Goal: Participate in discussion: Engage in conversation with other users on a specific topic

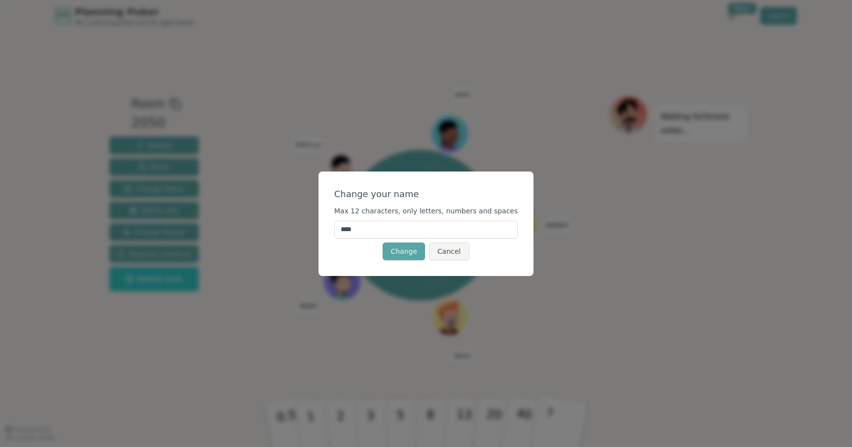
click at [374, 228] on input "****" at bounding box center [426, 230] width 184 height 18
type input "*"
type input "******"
click at [404, 254] on button "Change" at bounding box center [404, 252] width 42 height 18
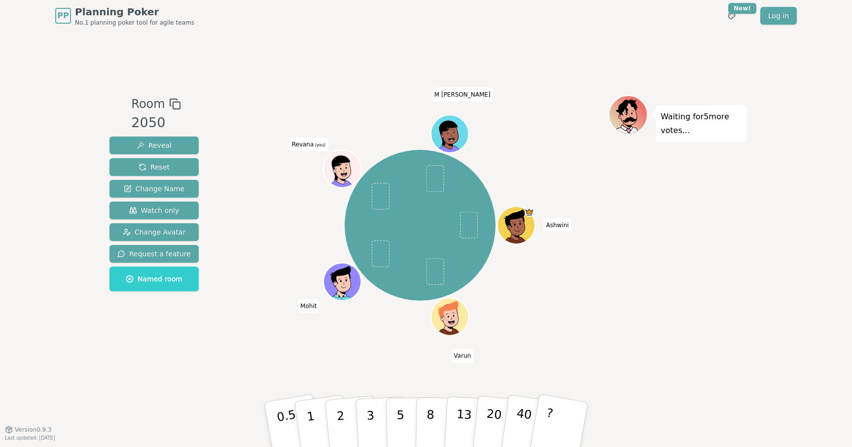
click at [338, 161] on icon at bounding box center [340, 167] width 18 height 25
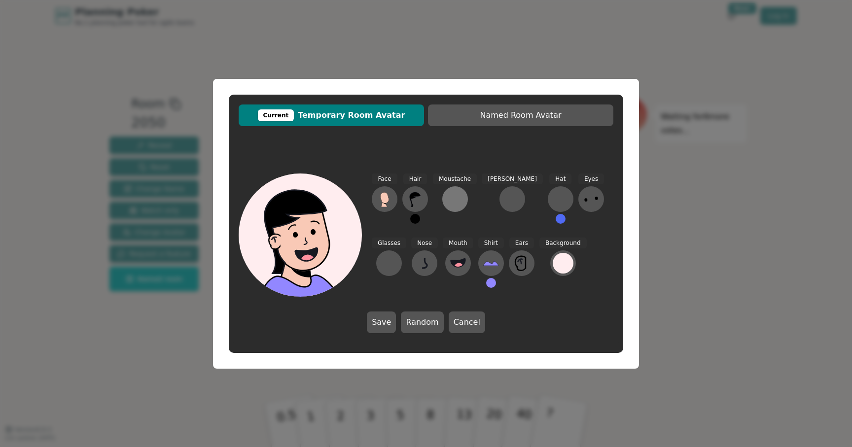
click at [451, 202] on div at bounding box center [455, 199] width 16 height 16
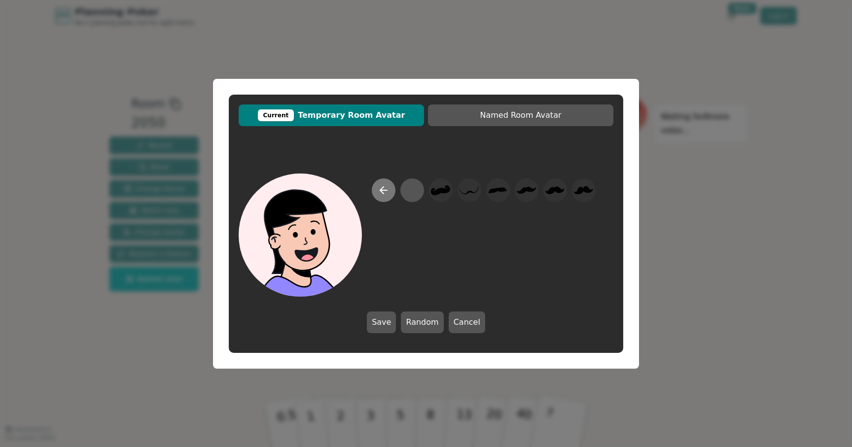
click at [383, 198] on button at bounding box center [384, 191] width 24 height 24
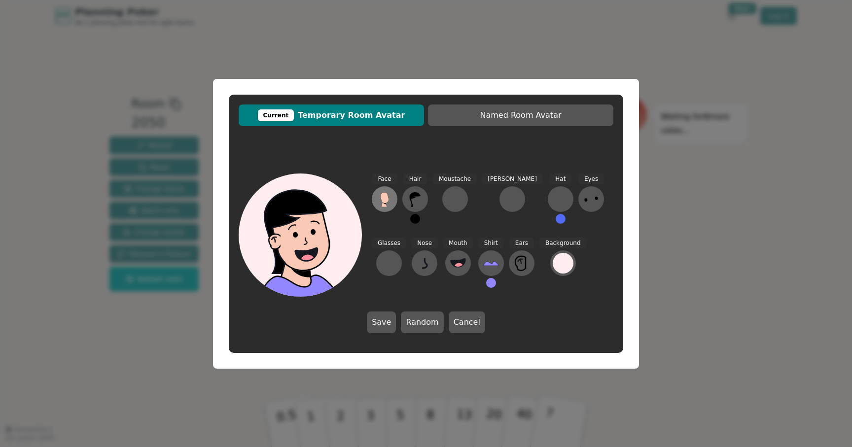
click at [384, 200] on icon at bounding box center [384, 197] width 8 height 11
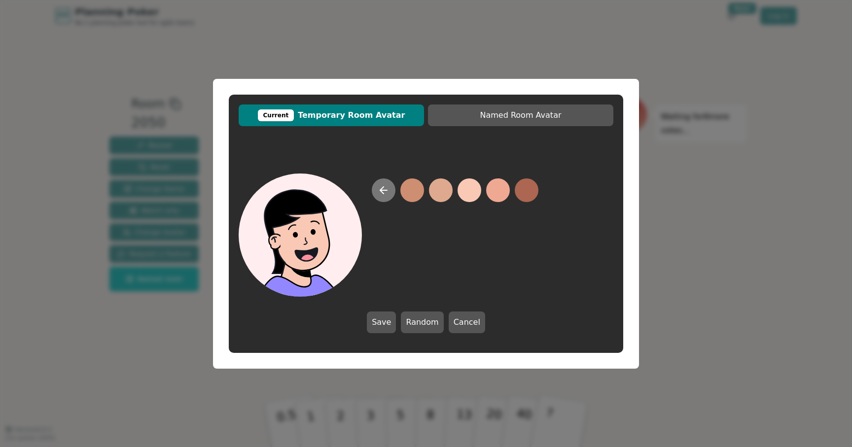
click at [384, 193] on icon at bounding box center [384, 190] width 12 height 12
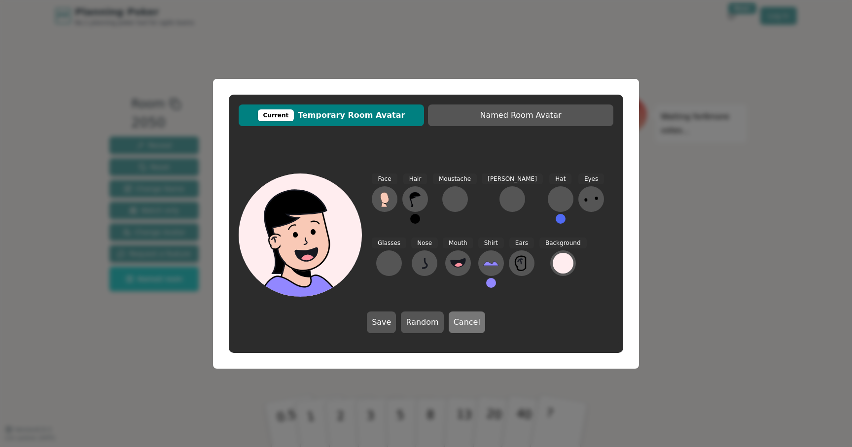
click at [456, 320] on button "Cancel" at bounding box center [467, 323] width 37 height 22
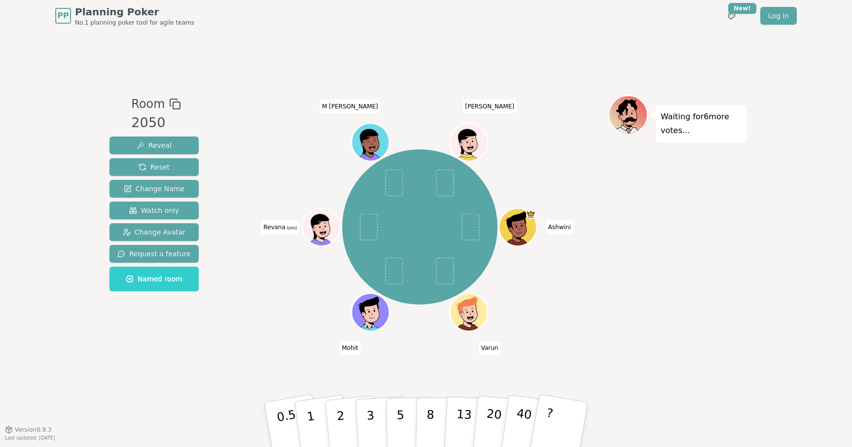
click at [330, 219] on icon at bounding box center [320, 225] width 35 height 27
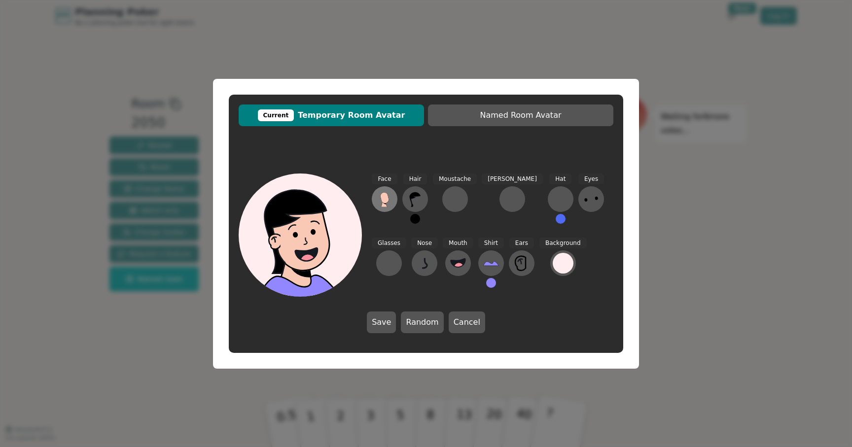
click at [390, 199] on icon at bounding box center [385, 199] width 16 height 16
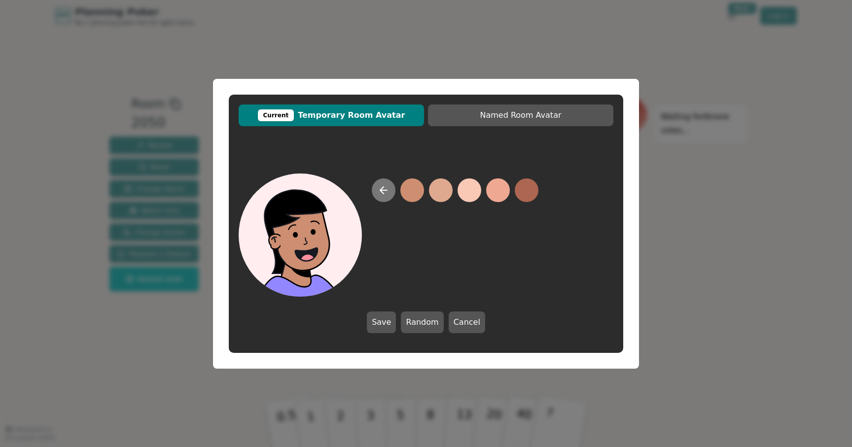
click at [380, 196] on button at bounding box center [384, 191] width 24 height 24
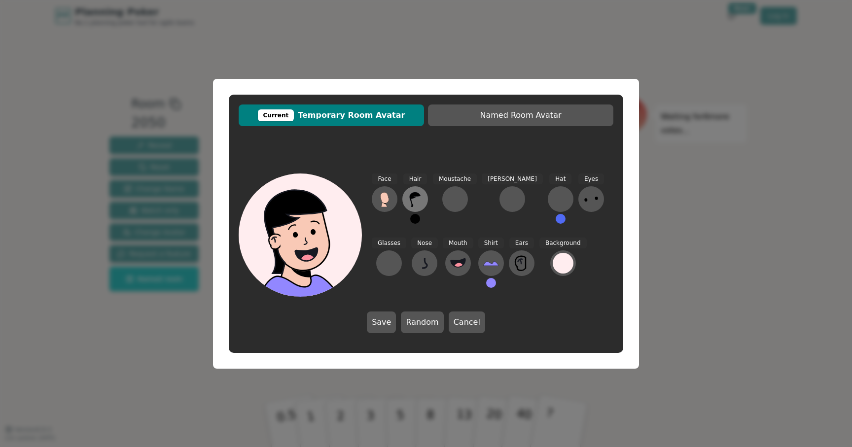
click at [410, 192] on icon at bounding box center [415, 199] width 16 height 16
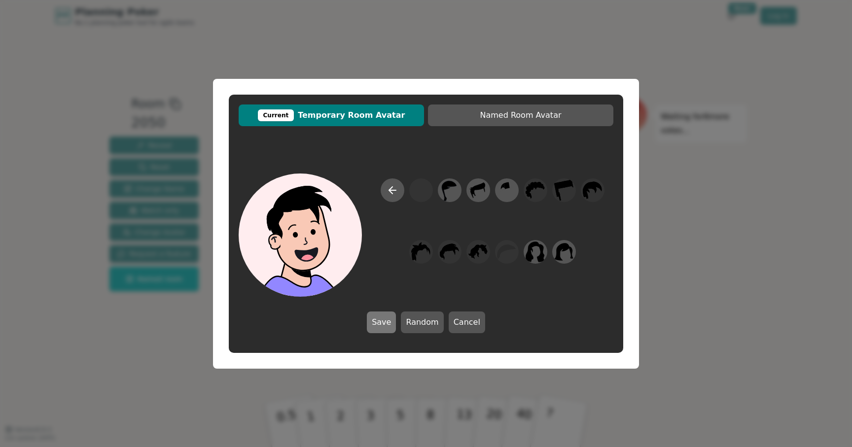
click at [386, 319] on button "Save" at bounding box center [381, 323] width 29 height 22
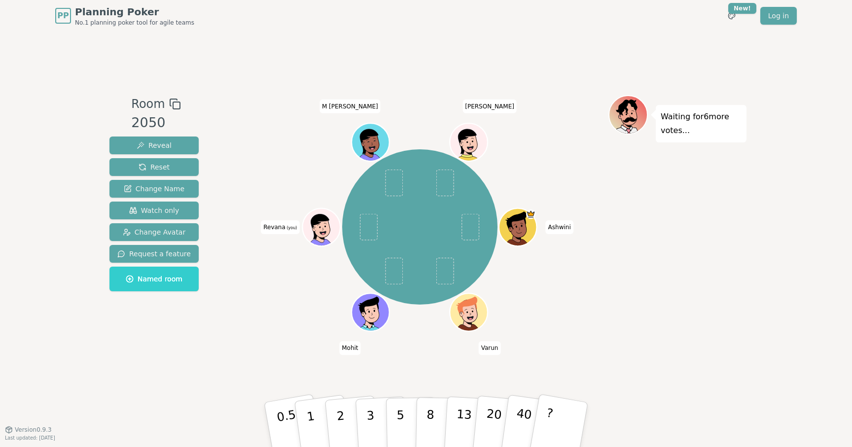
click at [326, 219] on icon at bounding box center [320, 226] width 18 height 25
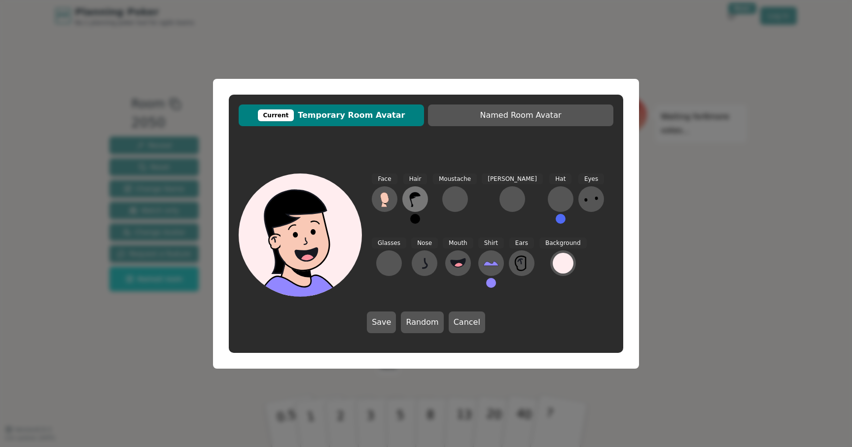
click at [420, 199] on icon at bounding box center [415, 199] width 16 height 16
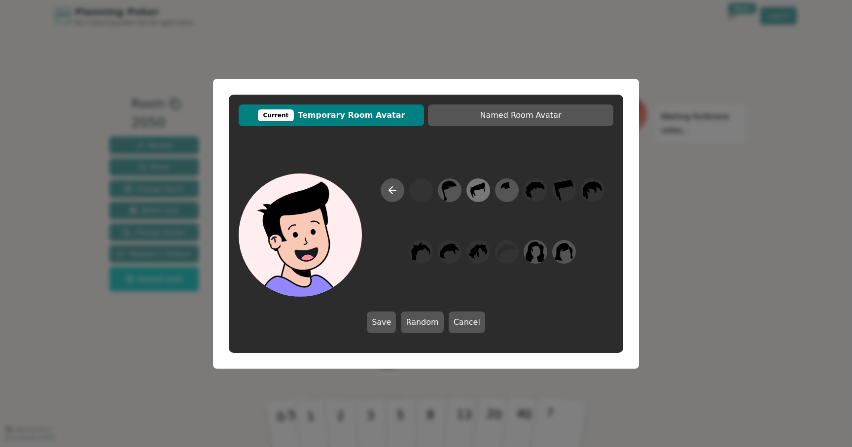
click at [483, 188] on icon at bounding box center [478, 190] width 19 height 22
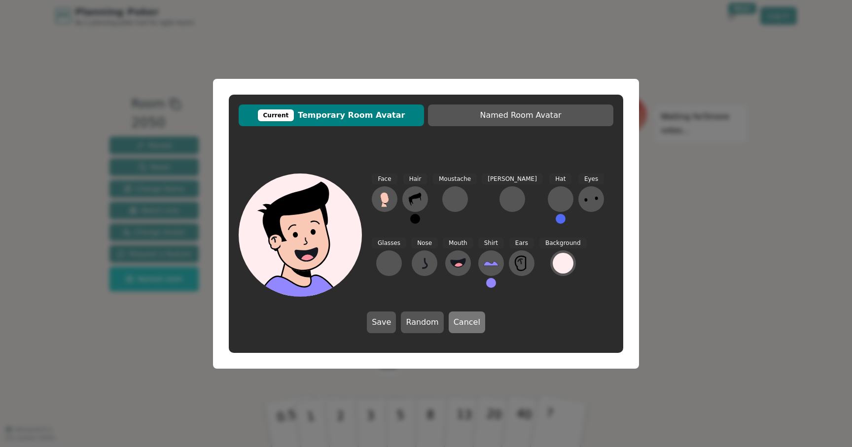
click at [462, 316] on button "Cancel" at bounding box center [467, 323] width 37 height 22
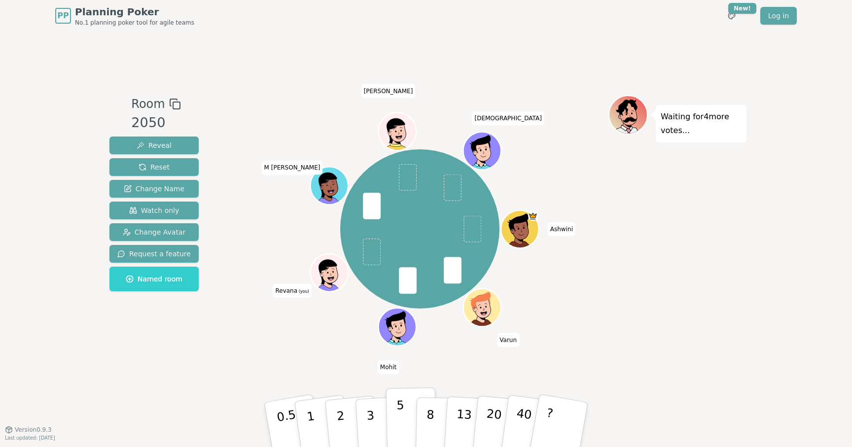
click at [396, 419] on button "5" at bounding box center [411, 425] width 51 height 75
click at [331, 272] on icon at bounding box center [330, 272] width 37 height 4
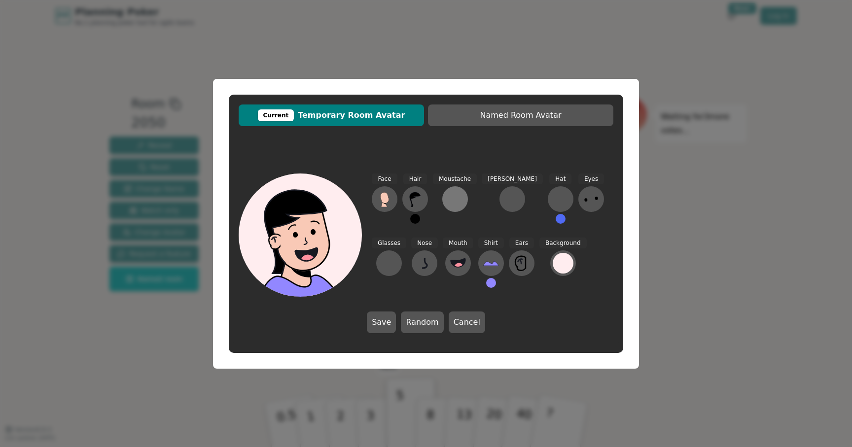
click at [452, 198] on div at bounding box center [455, 199] width 16 height 16
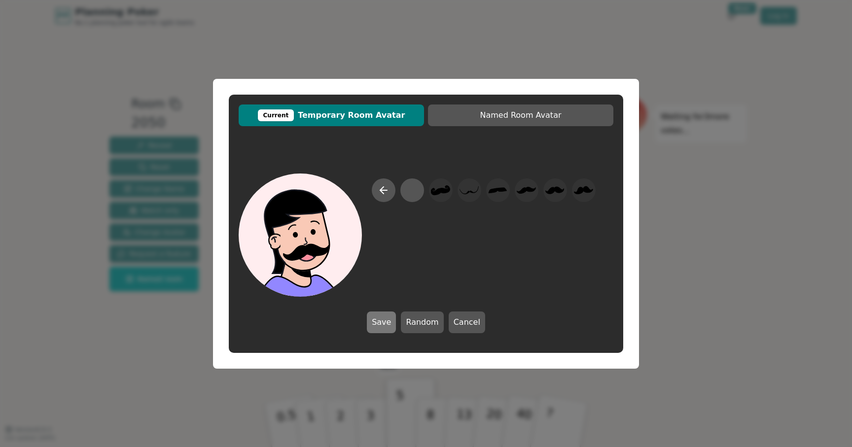
click at [395, 329] on button "Save" at bounding box center [381, 323] width 29 height 22
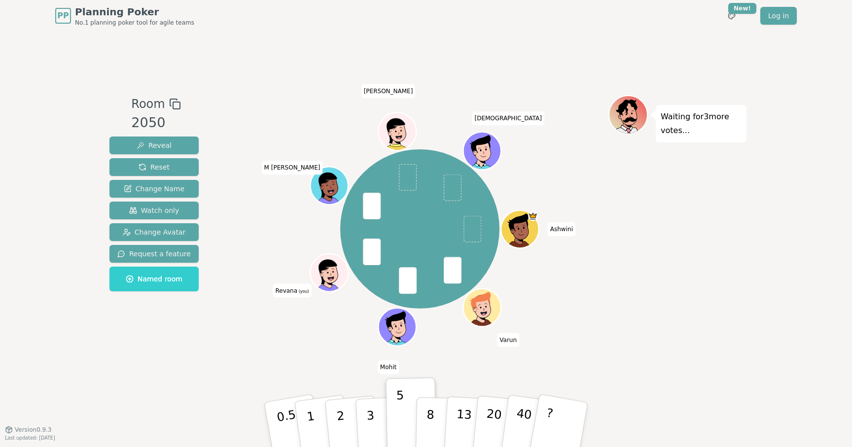
click at [333, 272] on ellipse at bounding box center [332, 272] width 1 height 2
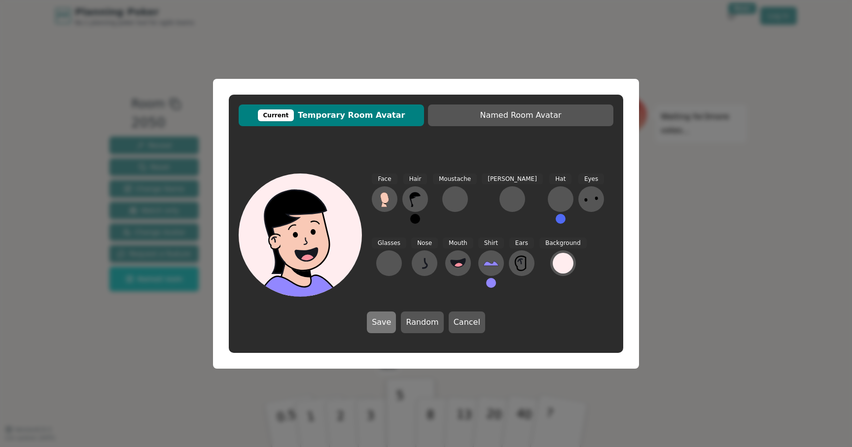
click at [380, 324] on button "Save" at bounding box center [381, 323] width 29 height 22
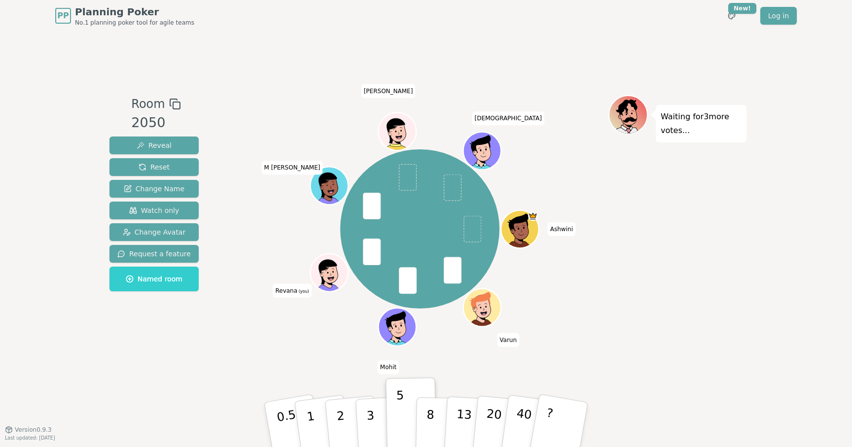
click at [329, 272] on icon at bounding box center [330, 272] width 37 height 4
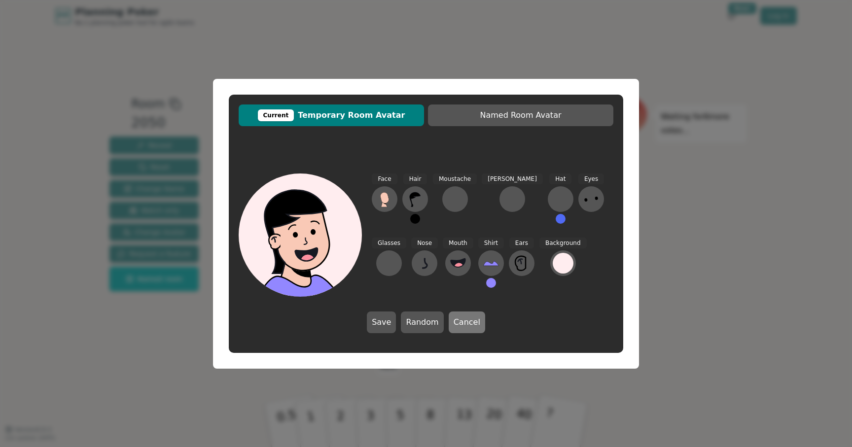
click at [463, 323] on button "Cancel" at bounding box center [467, 323] width 37 height 22
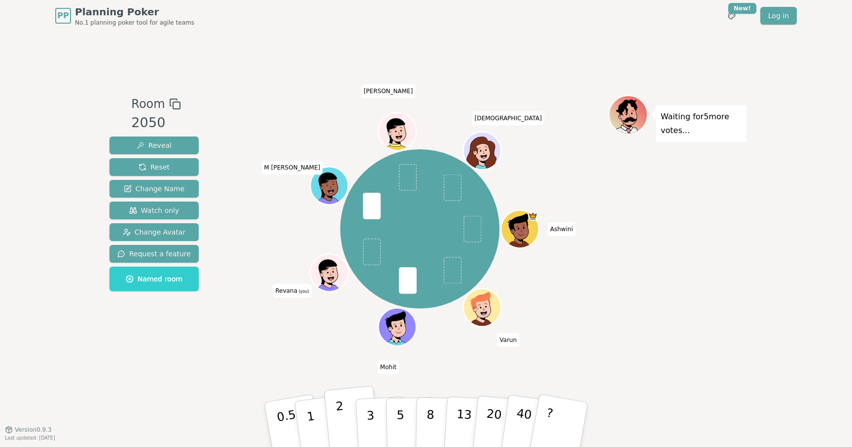
click at [338, 418] on p "2" at bounding box center [341, 427] width 13 height 54
click at [337, 425] on p "2" at bounding box center [341, 427] width 13 height 54
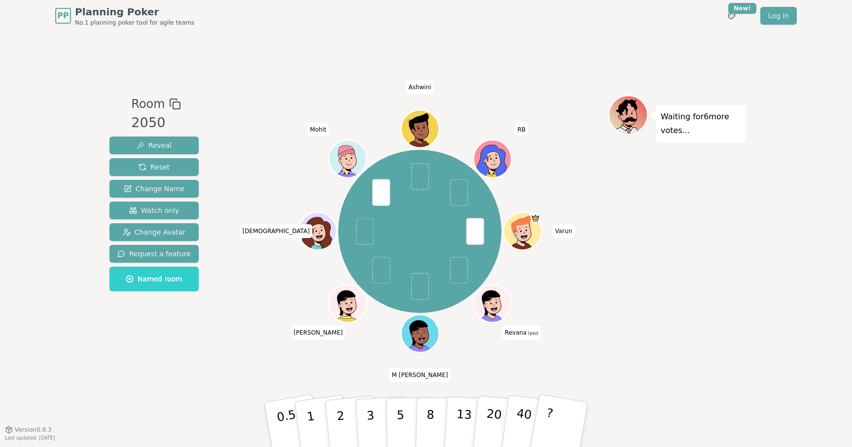
click at [736, 255] on div "Waiting for 6 more votes..." at bounding box center [678, 230] width 138 height 271
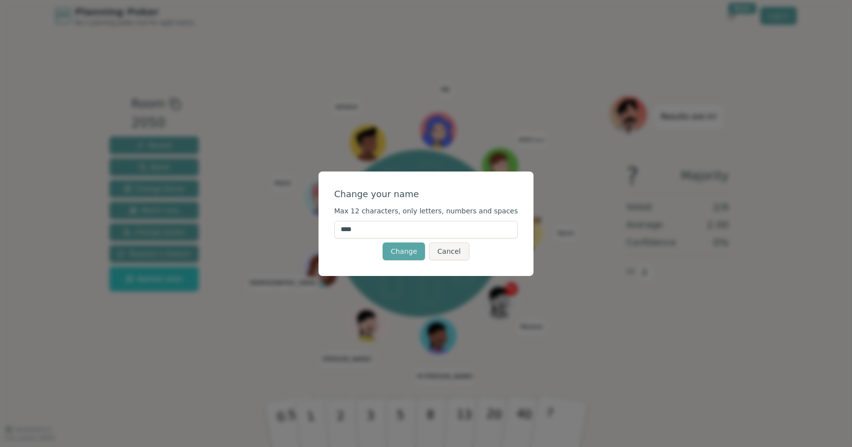
click at [394, 226] on input "****" at bounding box center [426, 230] width 184 height 18
type input "*"
type input "******"
click at [407, 245] on button "Change" at bounding box center [404, 252] width 42 height 18
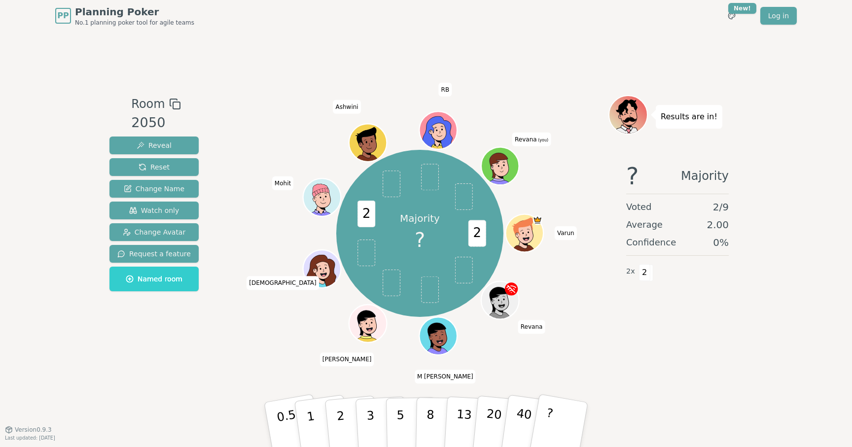
click at [510, 164] on icon at bounding box center [501, 166] width 37 height 4
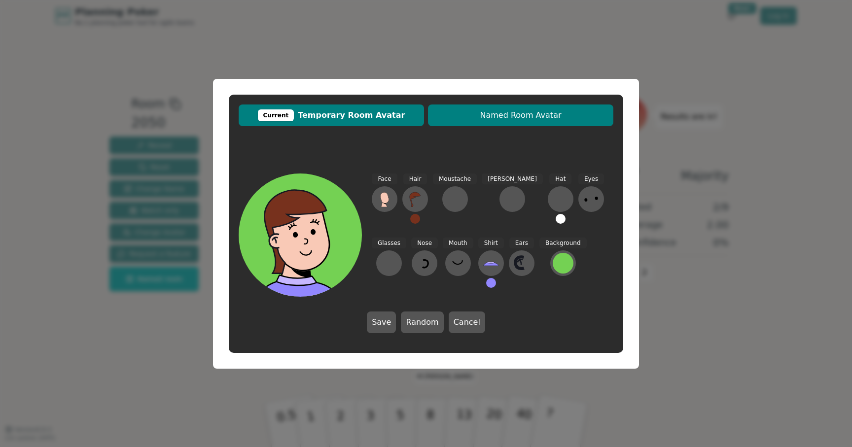
click at [489, 113] on span "Named Room Avatar" at bounding box center [521, 116] width 176 height 12
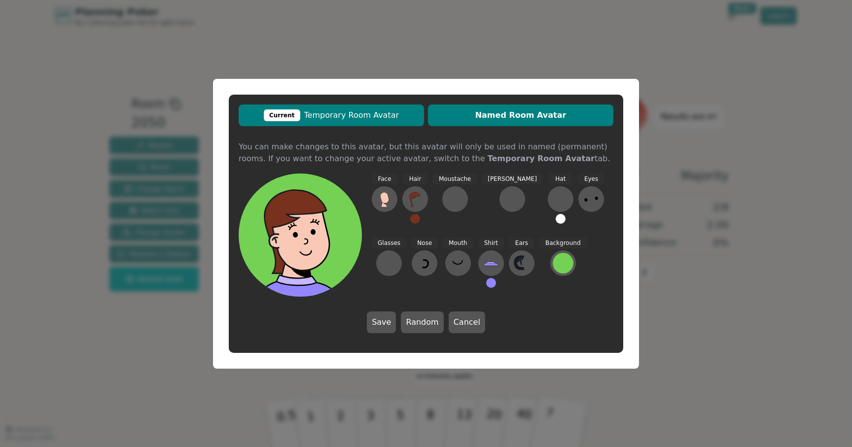
click at [373, 113] on span "Current Temporary Room Avatar" at bounding box center [332, 116] width 176 height 12
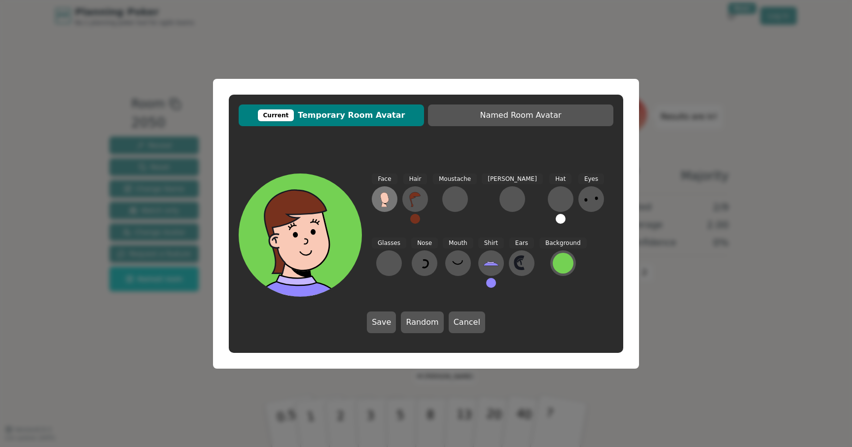
click at [378, 203] on icon at bounding box center [385, 199] width 16 height 16
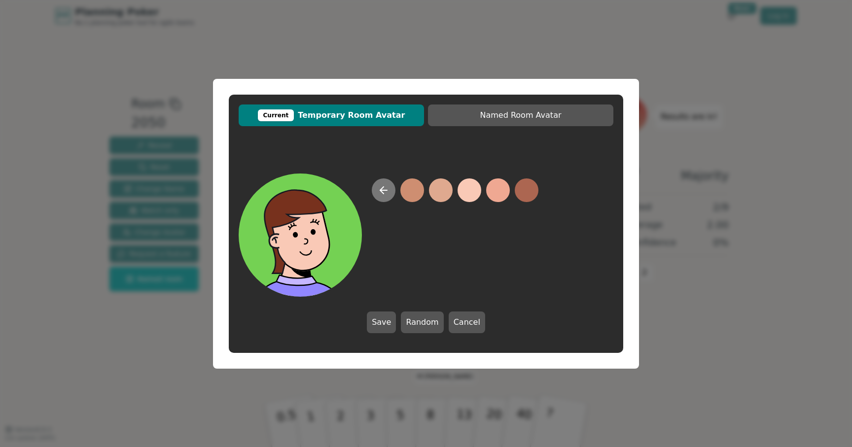
click at [383, 190] on icon at bounding box center [383, 190] width 7 height 0
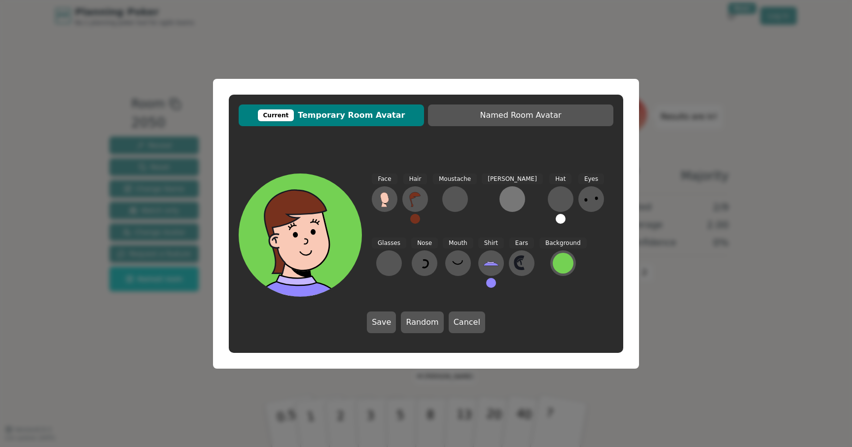
click at [500, 188] on button at bounding box center [513, 199] width 26 height 26
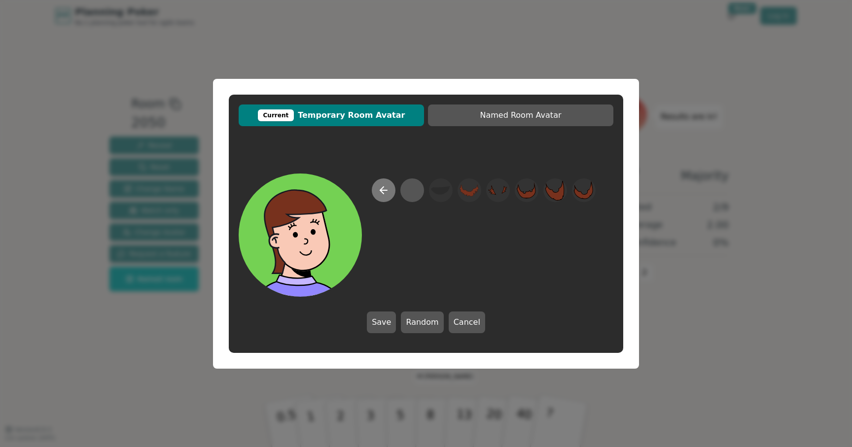
click at [388, 192] on icon at bounding box center [384, 190] width 12 height 12
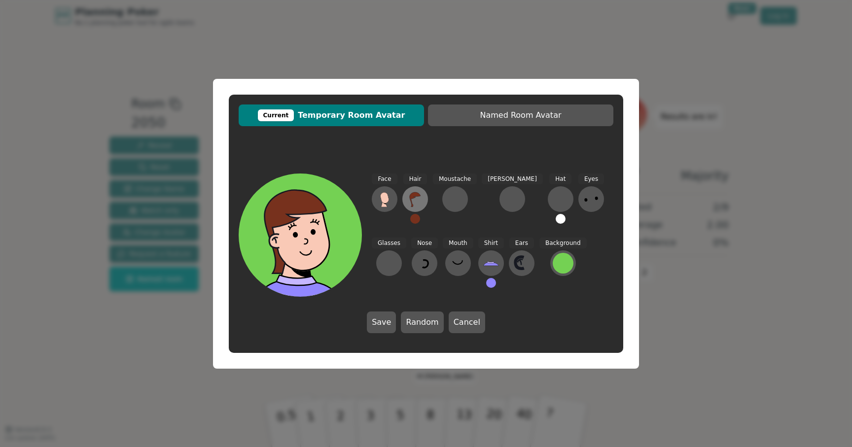
click at [410, 202] on icon at bounding box center [415, 199] width 16 height 16
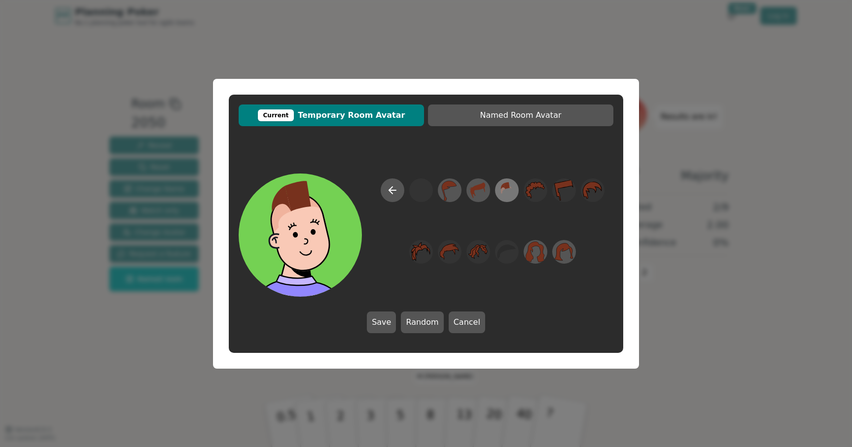
click at [505, 189] on icon at bounding box center [506, 190] width 19 height 22
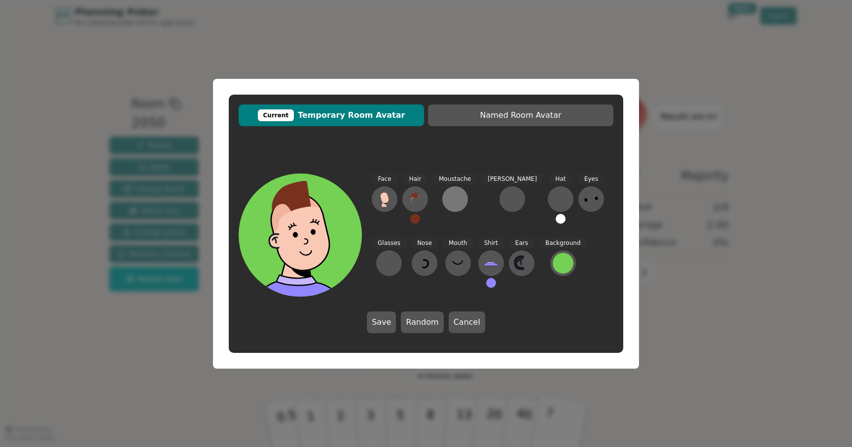
click at [448, 200] on div at bounding box center [455, 199] width 16 height 16
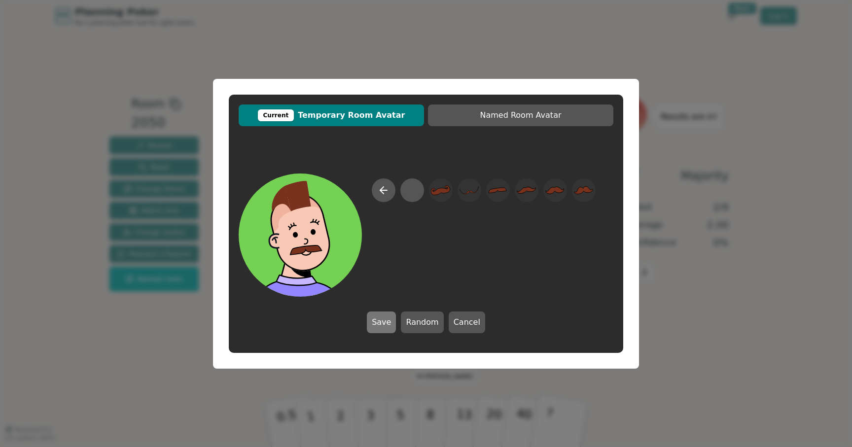
click at [381, 323] on button "Save" at bounding box center [381, 323] width 29 height 22
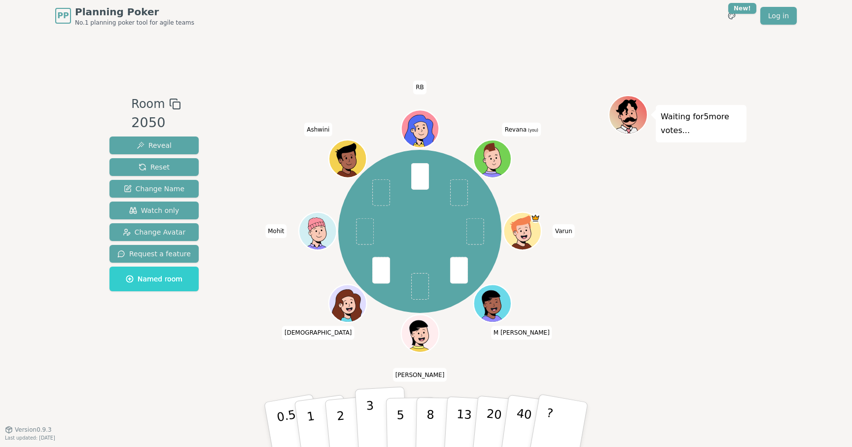
click at [365, 415] on button "3" at bounding box center [382, 425] width 54 height 77
